Goal: Task Accomplishment & Management: Use online tool/utility

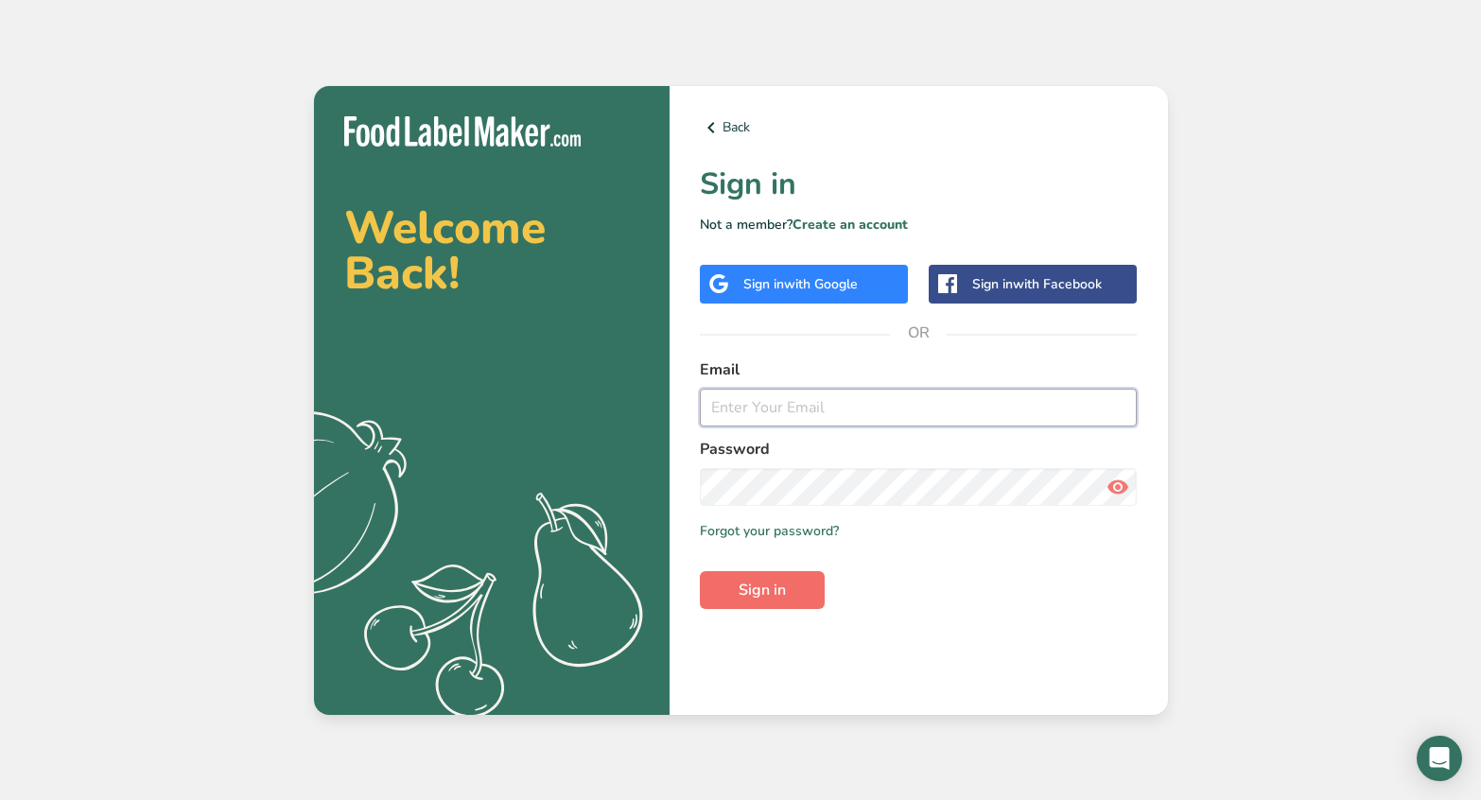
type input "[EMAIL_ADDRESS][DOMAIN_NAME]"
click at [776, 599] on span "Sign in" at bounding box center [762, 590] width 47 height 23
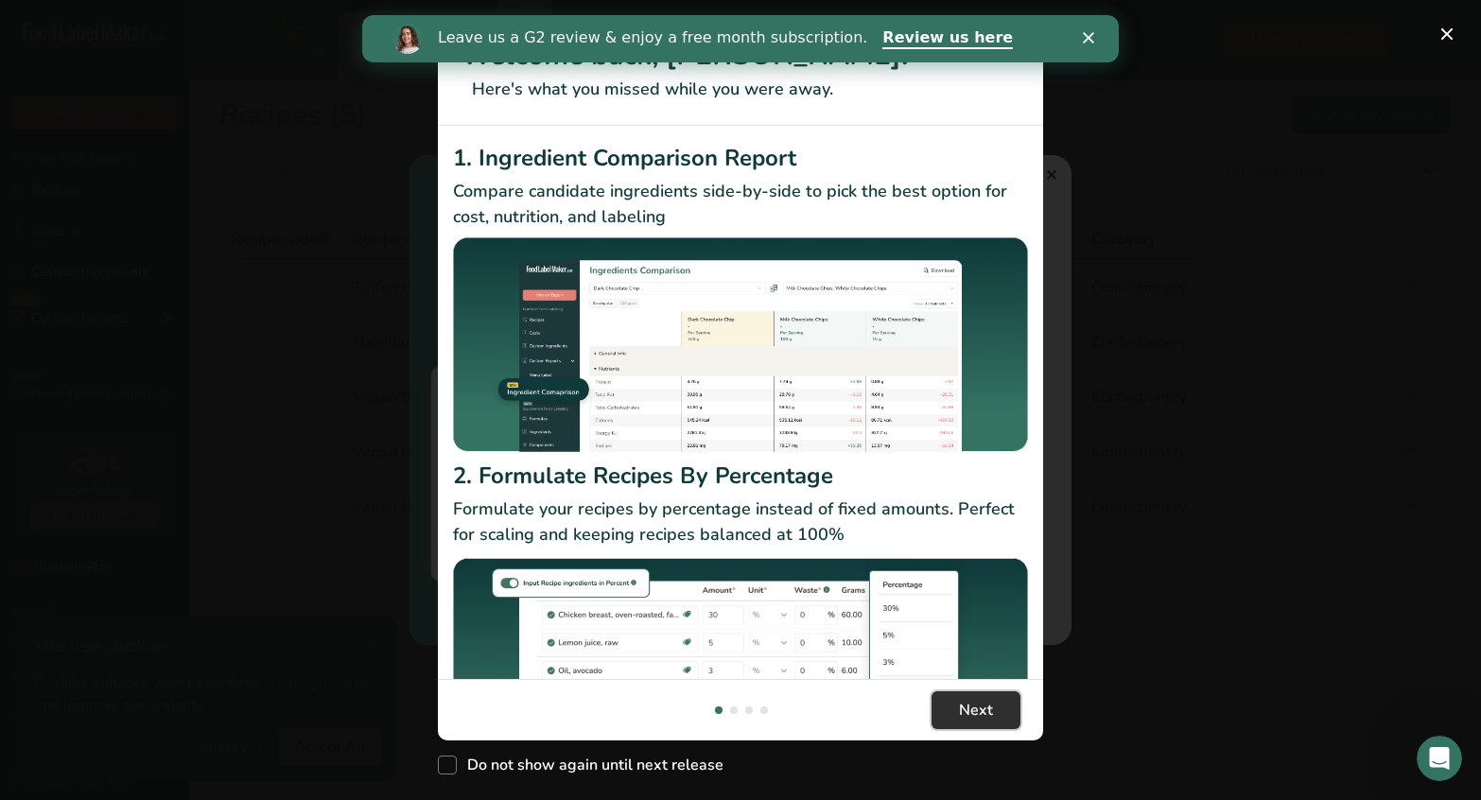
click at [983, 708] on span "Next" at bounding box center [976, 710] width 34 height 23
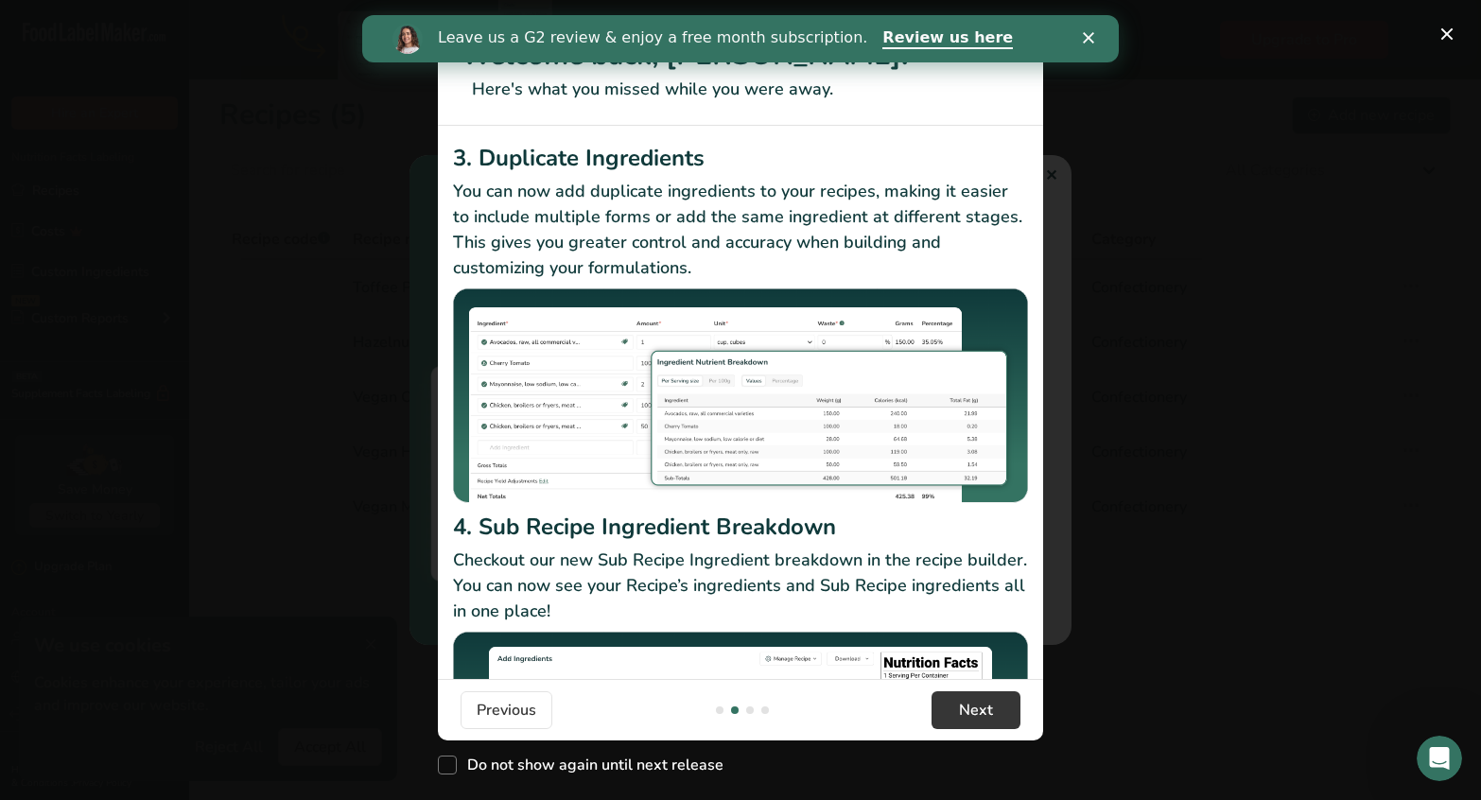
click at [1090, 38] on polygon "Close" at bounding box center [1088, 37] width 11 height 11
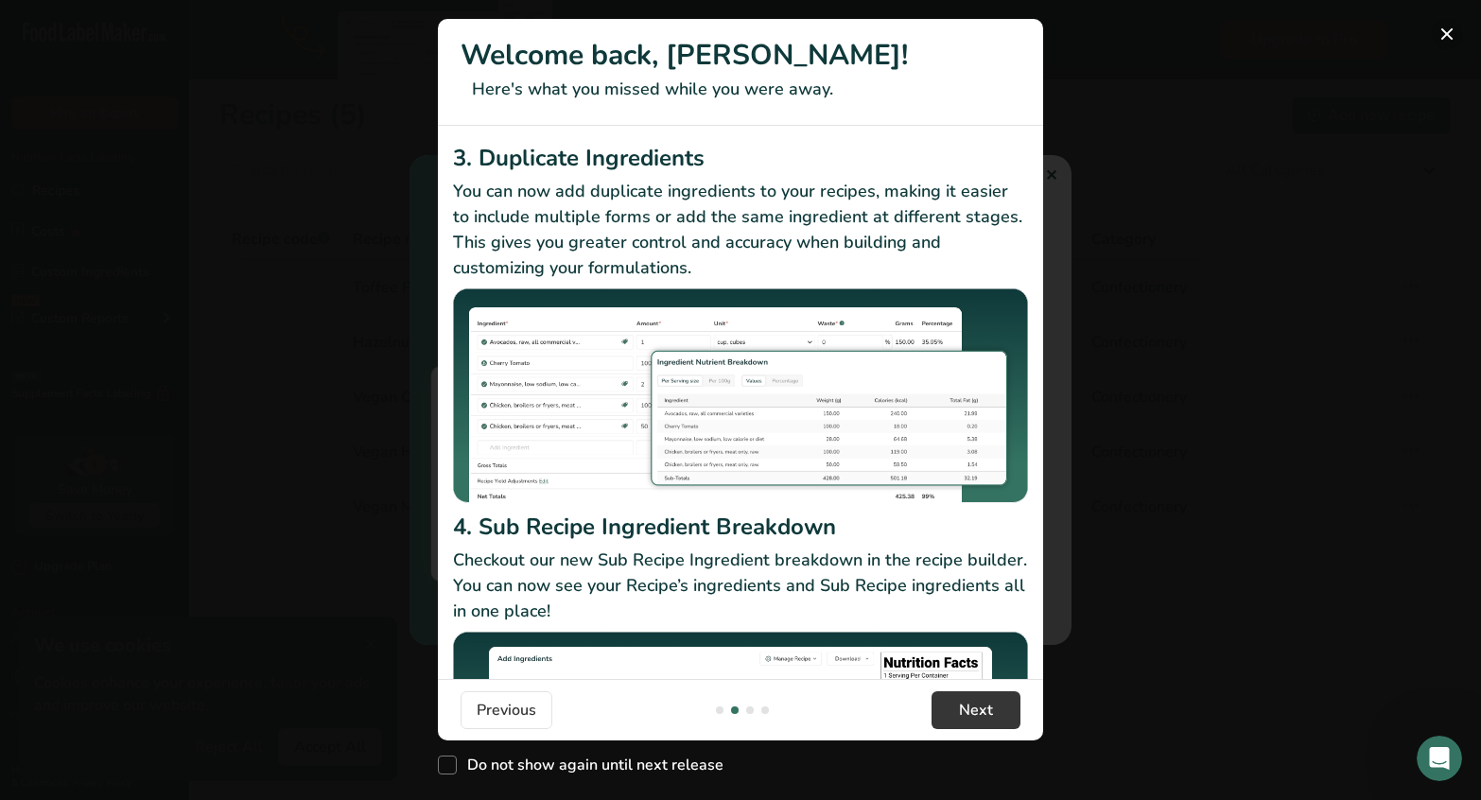
click at [1453, 34] on button "New Features" at bounding box center [1447, 34] width 30 height 30
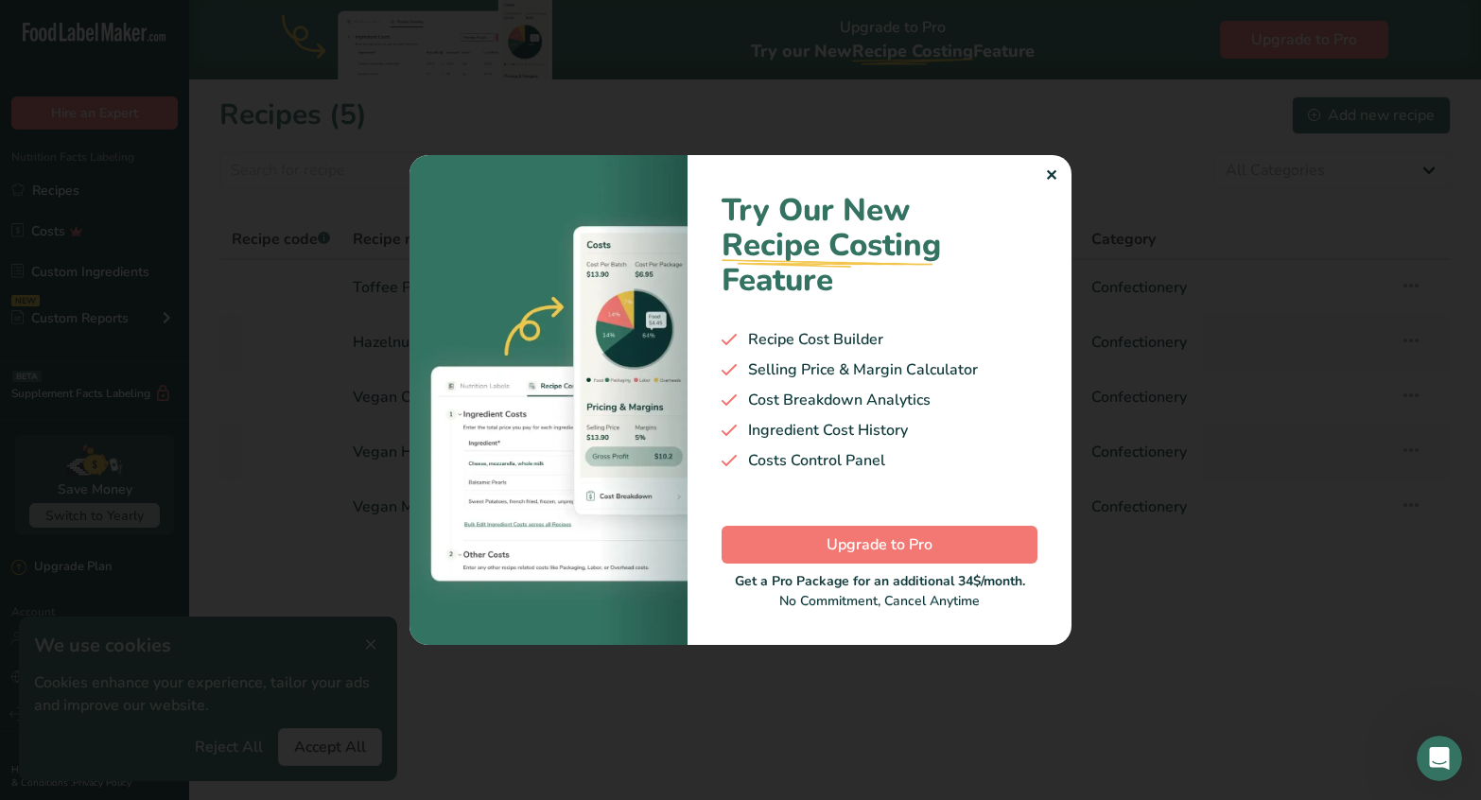
click at [1052, 175] on div "✕" at bounding box center [1051, 176] width 12 height 23
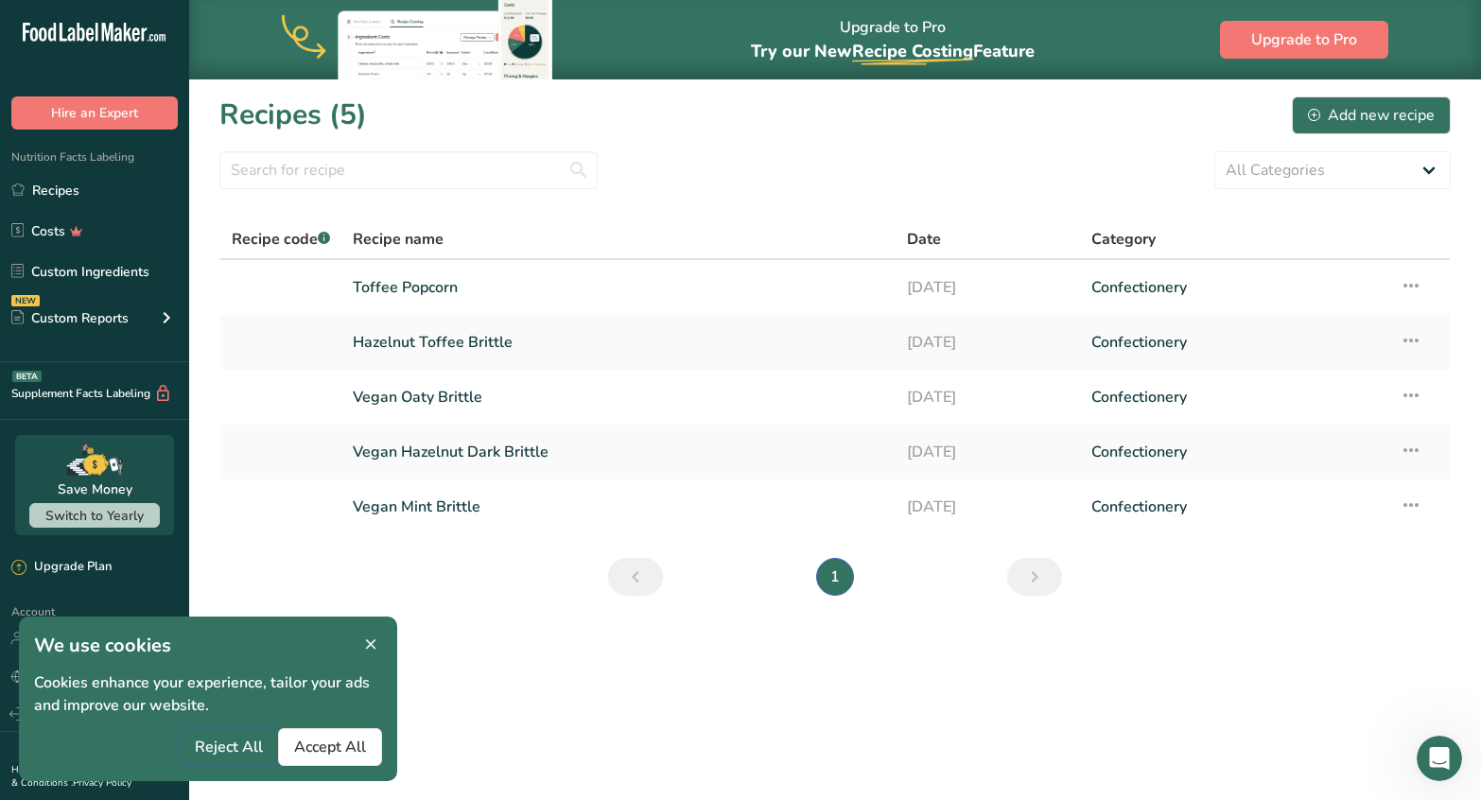
click at [237, 744] on span "Reject All" at bounding box center [229, 747] width 68 height 23
